Goal: Find specific page/section: Find specific page/section

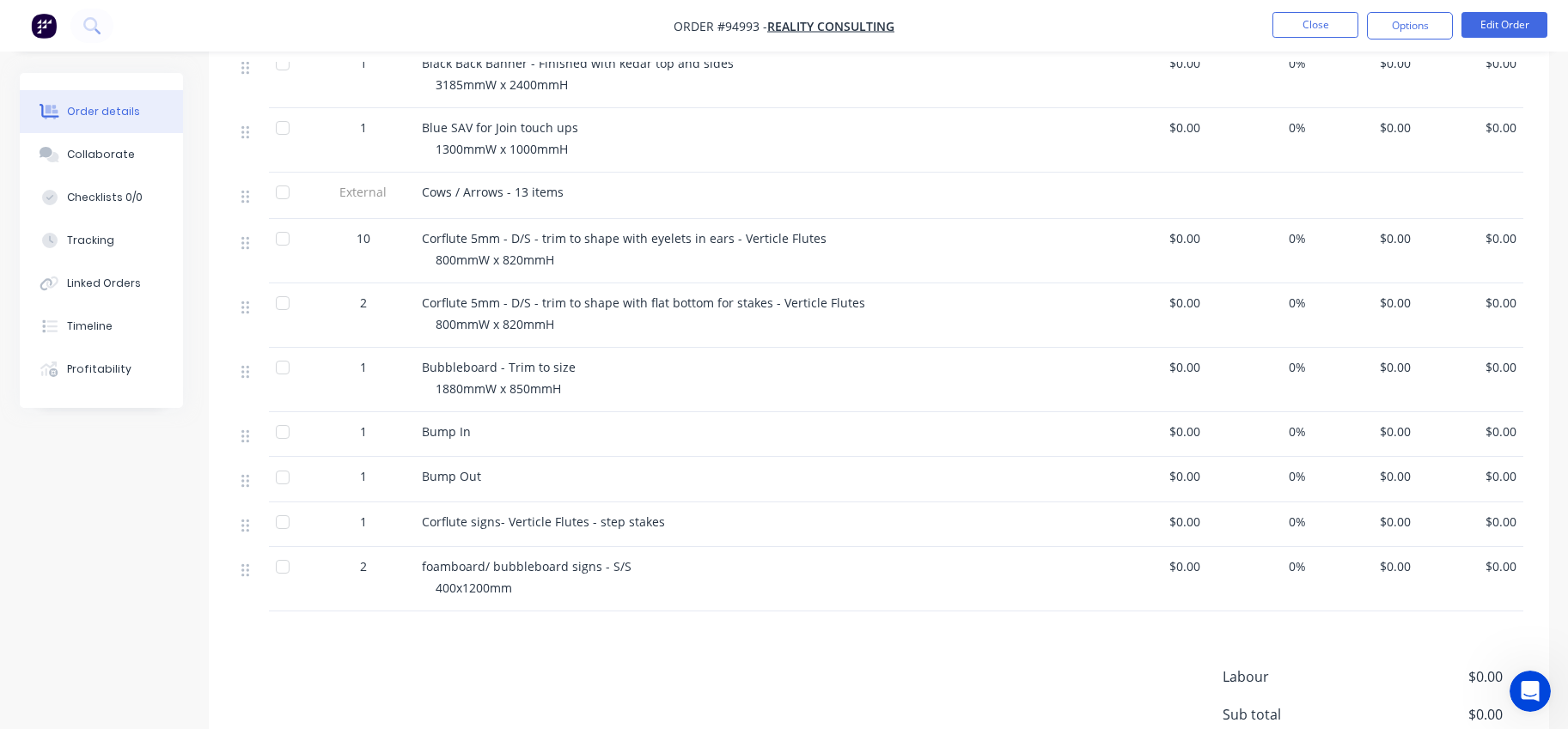
scroll to position [2061, 0]
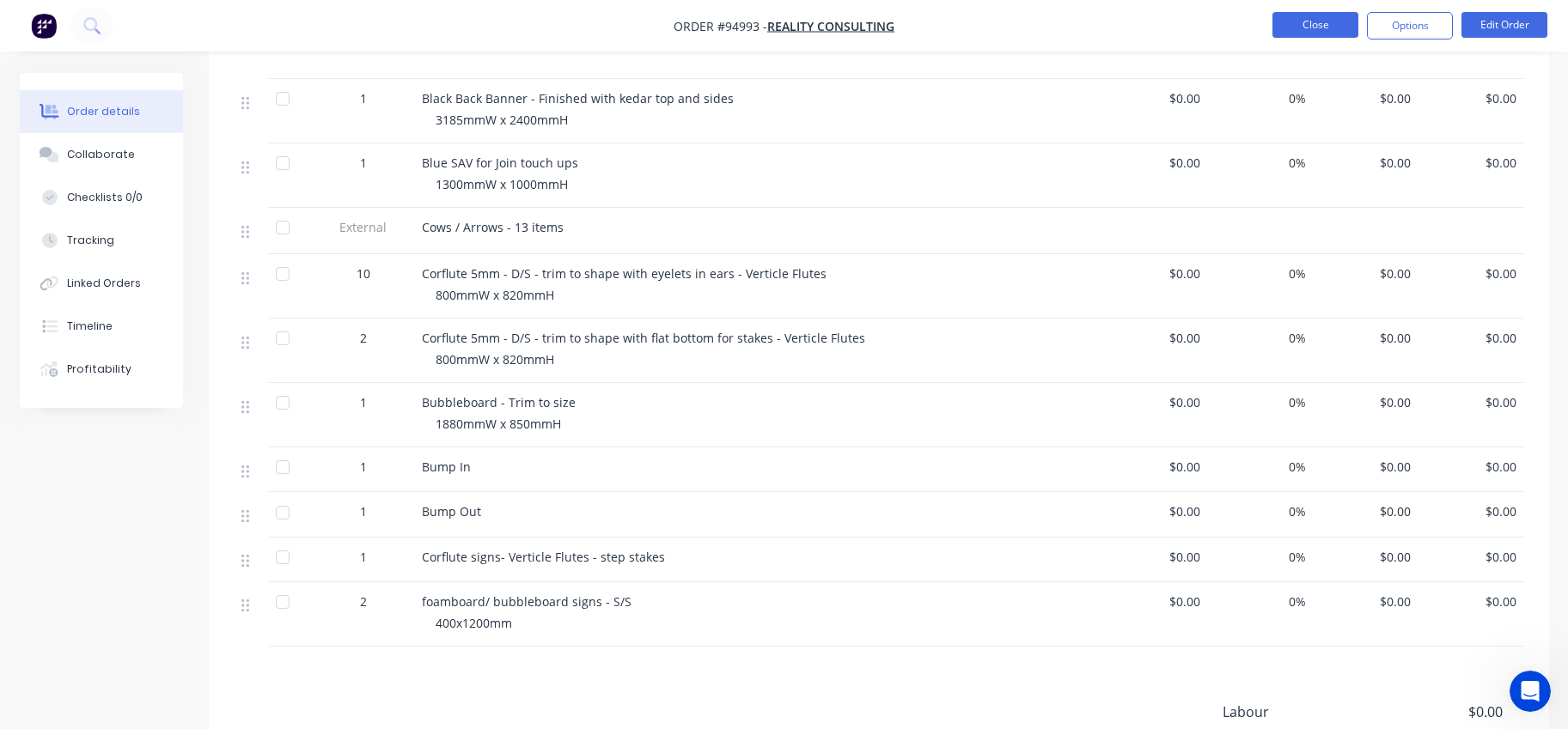
click at [1319, 20] on button "Close" at bounding box center [1316, 25] width 86 height 26
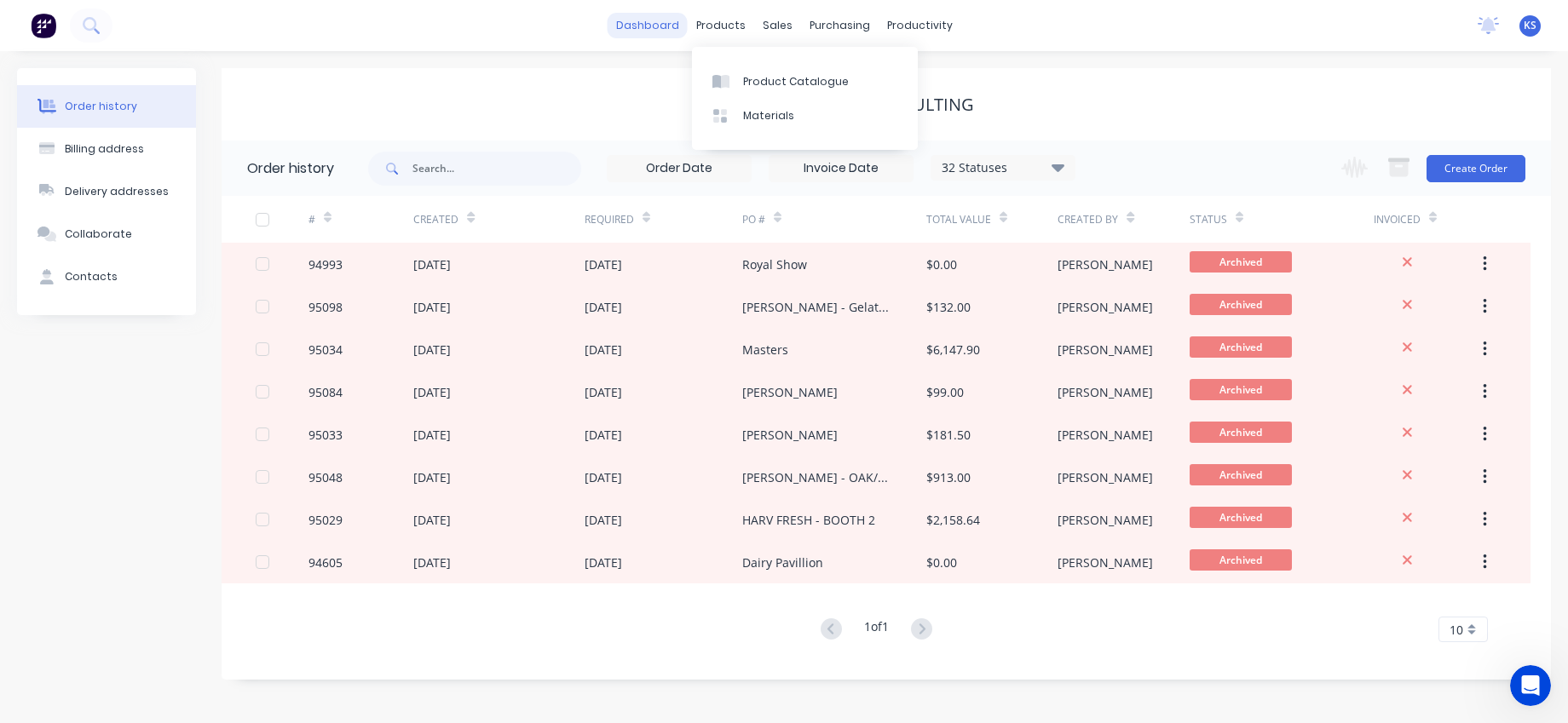
click at [665, 31] on link "dashboard" at bounding box center [647, 25] width 80 height 25
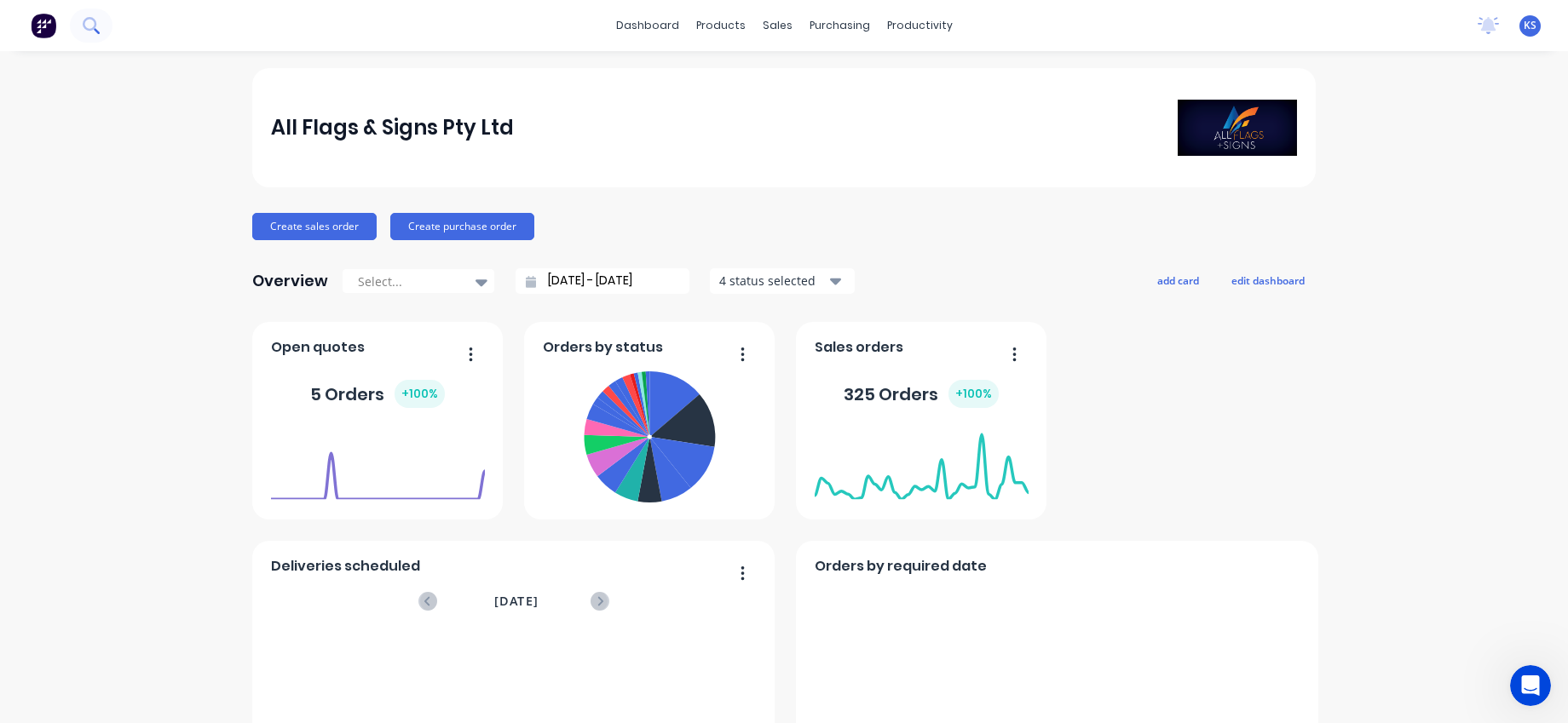
click at [99, 30] on icon at bounding box center [91, 25] width 17 height 17
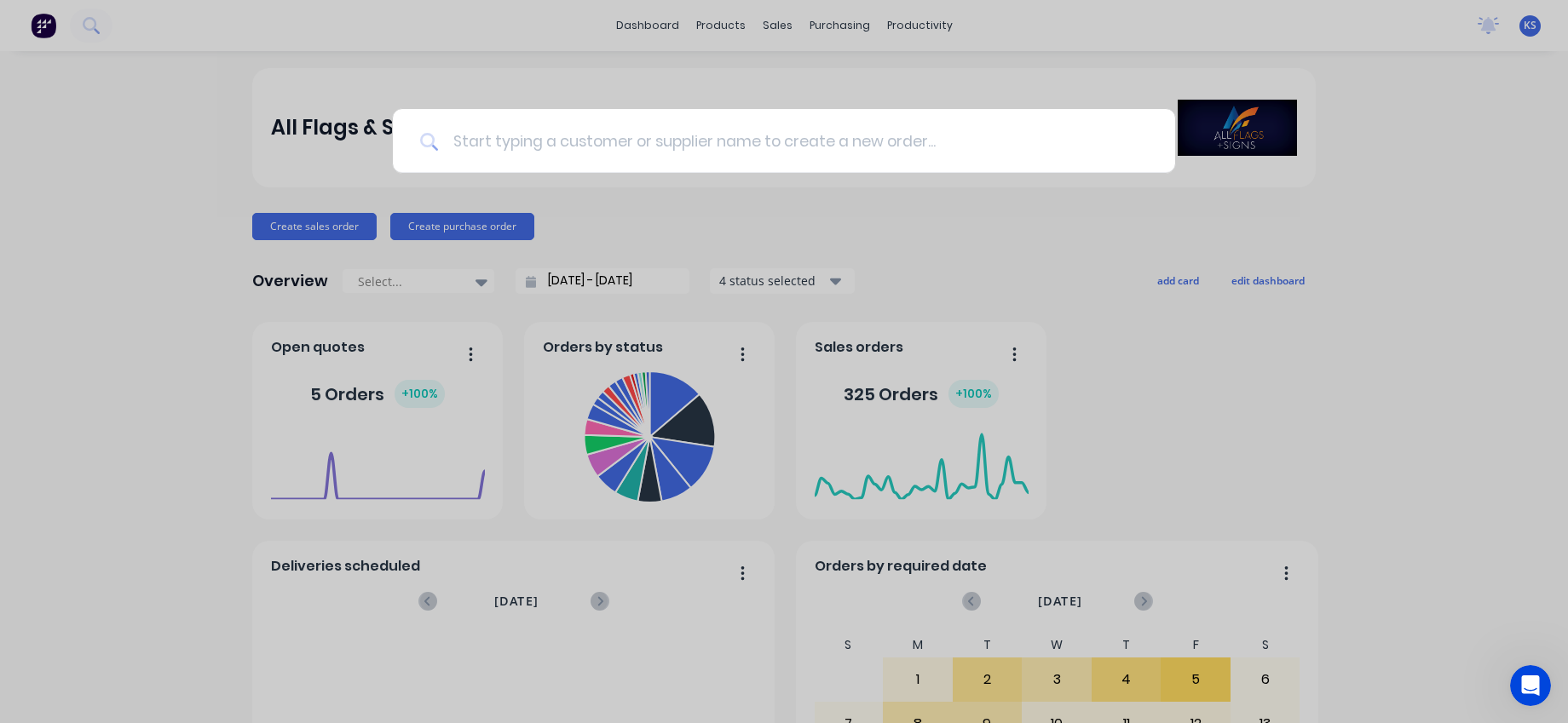
click at [511, 140] on input at bounding box center [793, 140] width 709 height 64
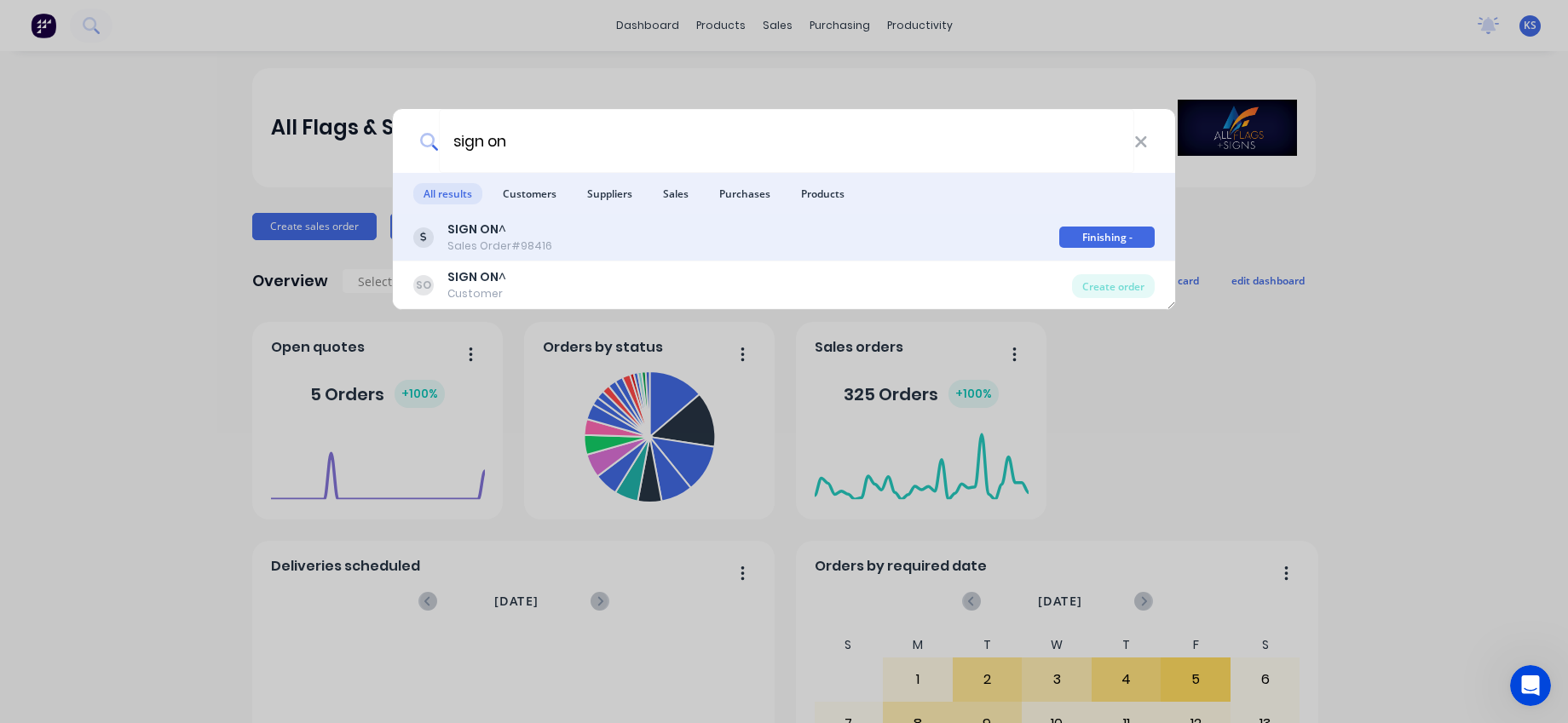
type input "sign on"
click at [541, 233] on div "SIGN ON ^" at bounding box center [500, 229] width 105 height 18
